Goal: Find specific page/section: Find specific page/section

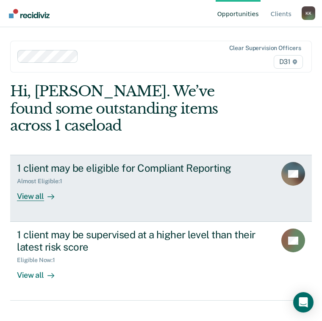
click at [35, 185] on div "View all" at bounding box center [40, 193] width 47 height 17
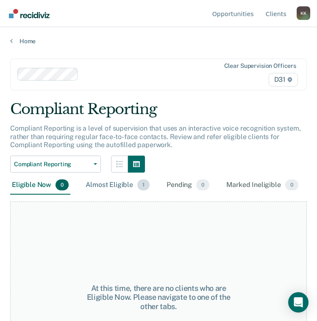
click at [120, 188] on div "Almost Eligible 1" at bounding box center [117, 185] width 67 height 19
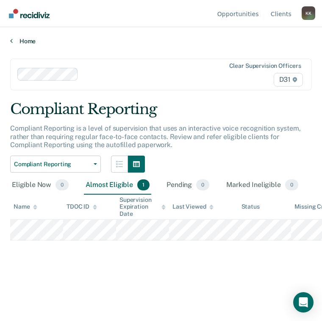
click at [31, 42] on link "Home" at bounding box center [161, 41] width 302 height 8
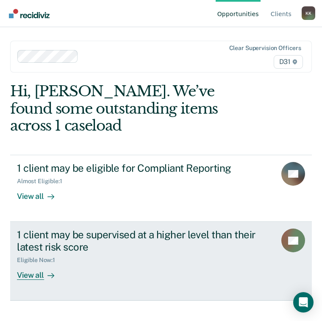
click at [58, 228] on div "1 client may be supervised at a higher level than their latest risk score" at bounding box center [143, 240] width 253 height 25
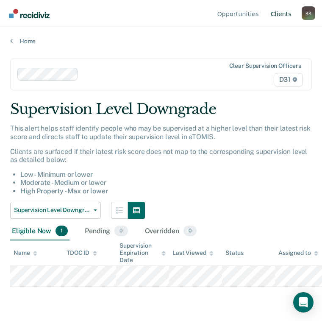
click at [285, 17] on link "Client s" at bounding box center [281, 13] width 24 height 27
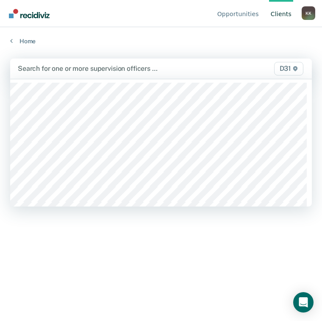
drag, startPoint x: 69, startPoint y: 74, endPoint x: 69, endPoint y: 65, distance: 8.9
click at [69, 70] on div "Search for one or more supervision officers …" at bounding box center [118, 68] width 202 height 11
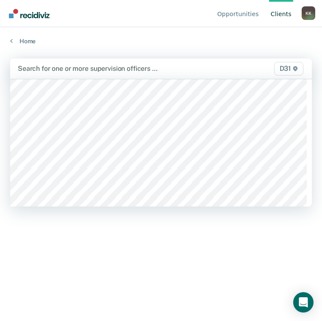
scroll to position [68, 0]
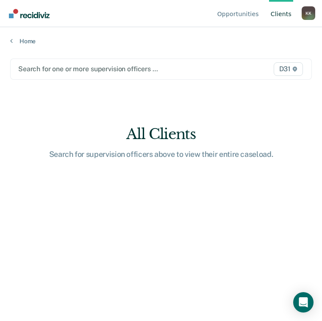
click at [72, 66] on div at bounding box center [118, 69] width 200 height 10
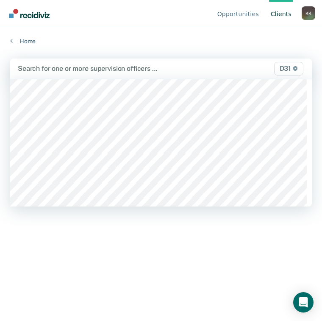
scroll to position [373, 0]
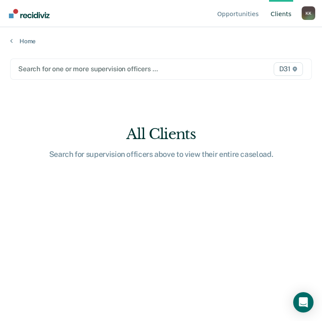
click at [56, 71] on div at bounding box center [118, 69] width 200 height 10
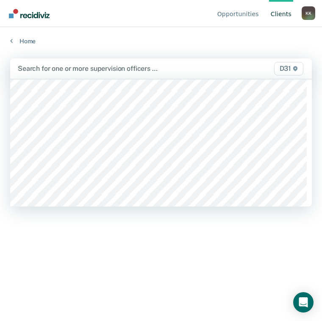
scroll to position [237, 0]
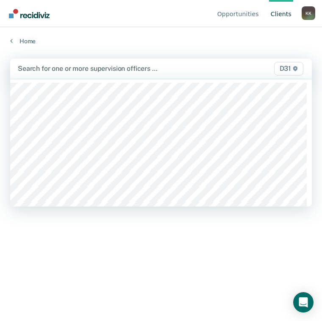
click at [70, 70] on div at bounding box center [118, 69] width 200 height 10
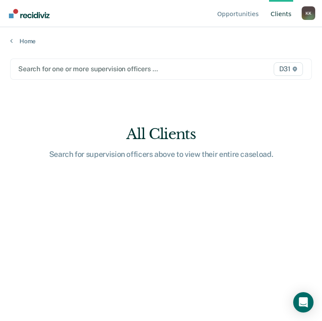
click at [63, 72] on div at bounding box center [118, 69] width 200 height 10
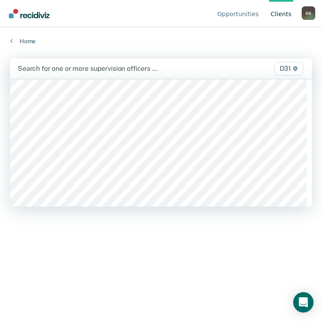
scroll to position [170, 0]
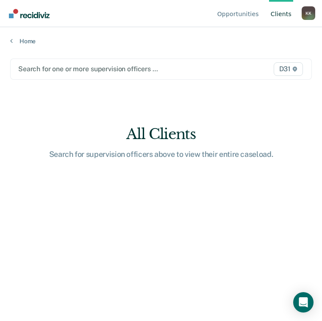
click at [75, 70] on div at bounding box center [118, 69] width 200 height 10
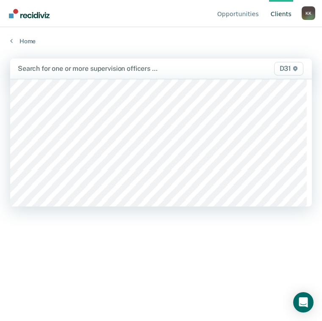
scroll to position [441, 0]
click at [102, 68] on div at bounding box center [118, 69] width 200 height 10
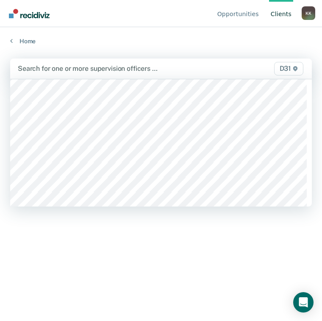
scroll to position [461, 0]
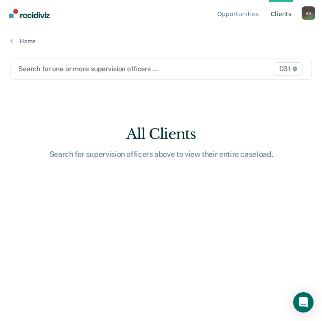
click at [75, 74] on div "Search for one or more supervision officers … D31" at bounding box center [161, 68] width 302 height 21
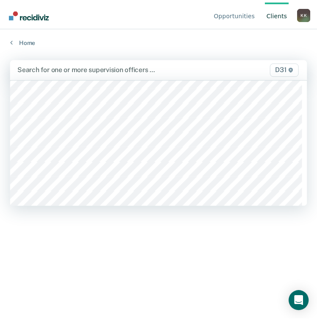
scroll to position [237, 0]
